Goal: Task Accomplishment & Management: Manage account settings

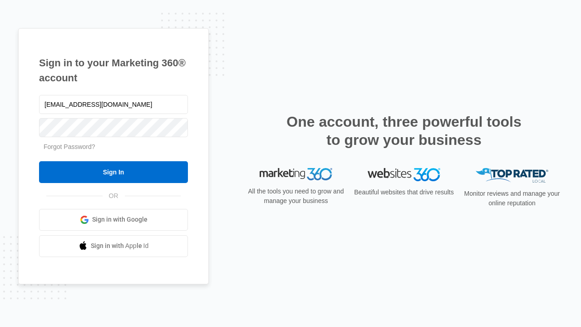
type input "[EMAIL_ADDRESS][DOMAIN_NAME]"
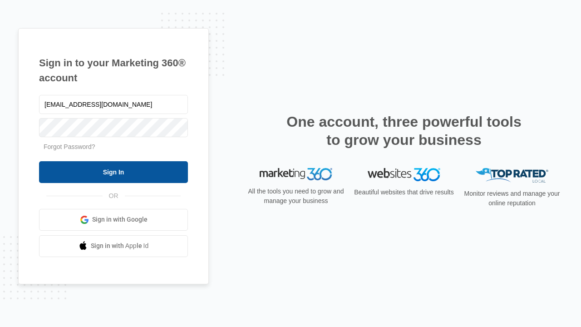
click at [114, 172] on input "Sign In" at bounding box center [113, 172] width 149 height 22
